Goal: Transaction & Acquisition: Obtain resource

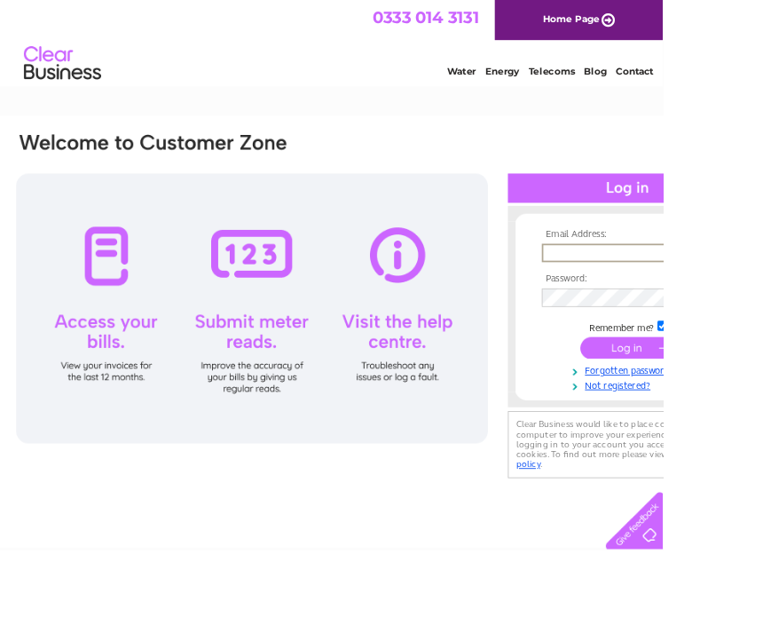
type input "[EMAIL_ADDRESS][DOMAIN_NAME]"
click at [722, 401] on input "submit" at bounding box center [722, 400] width 109 height 25
click at [732, 403] on input "submit" at bounding box center [722, 398] width 109 height 25
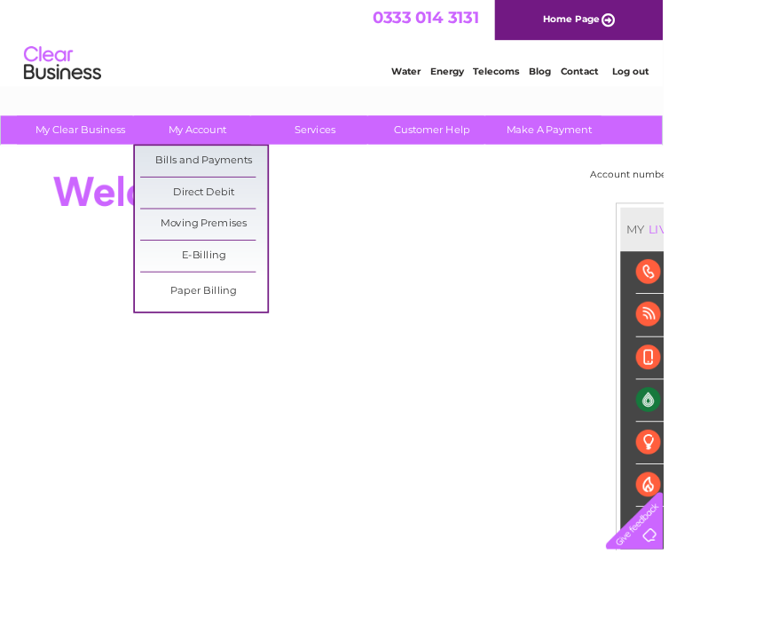
click at [269, 191] on link "Bills and Payments" at bounding box center [234, 185] width 146 height 35
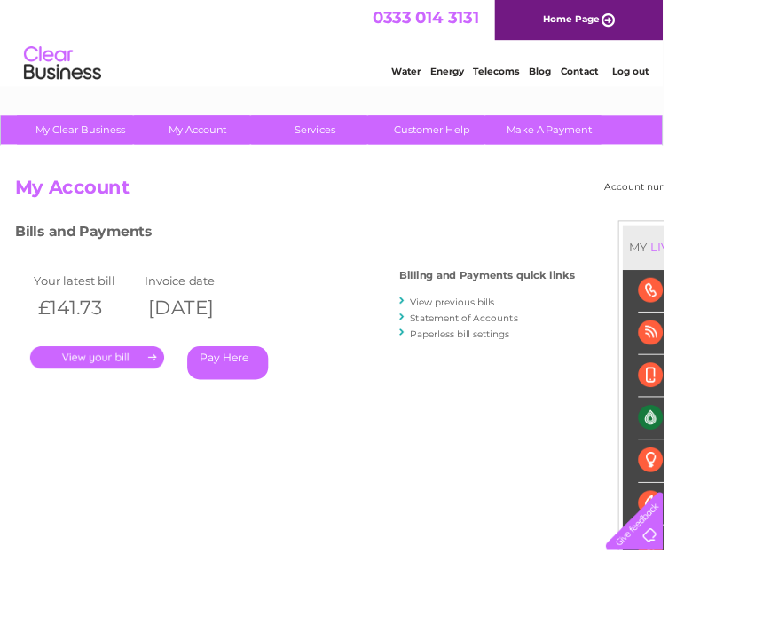
click at [100, 415] on link "." at bounding box center [112, 411] width 154 height 26
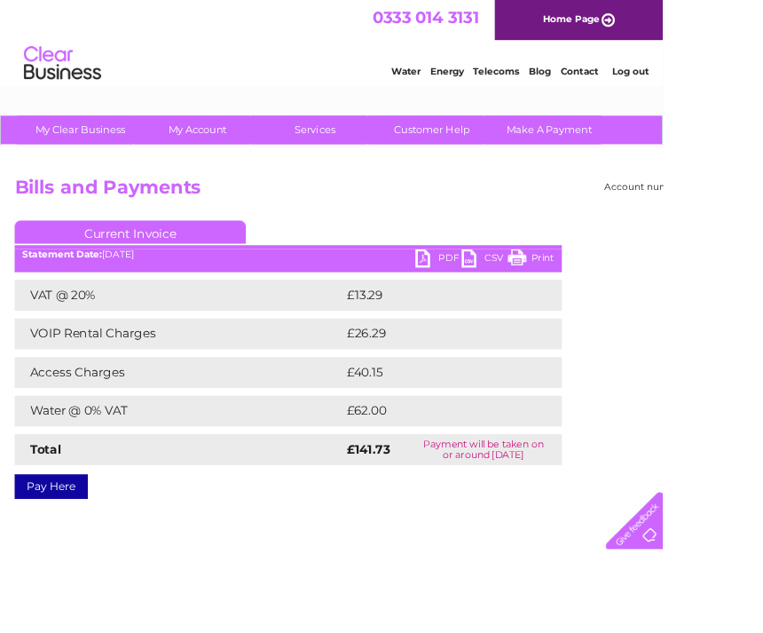
click at [481, 300] on link "PDF" at bounding box center [504, 300] width 53 height 26
